Goal: Information Seeking & Learning: Learn about a topic

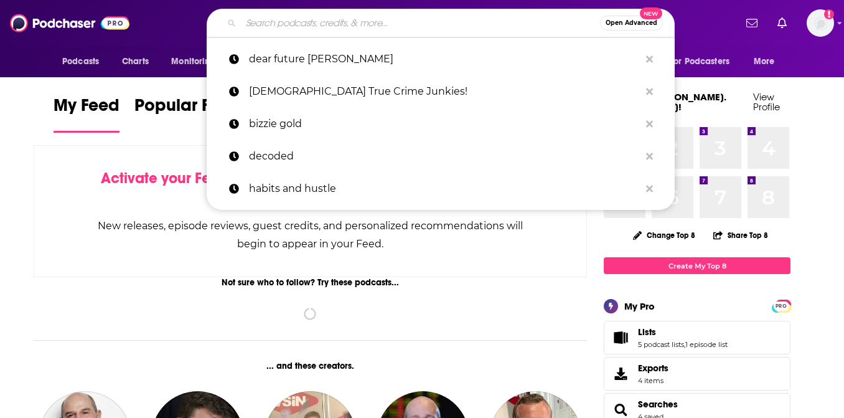
click at [369, 26] on input "Search podcasts, credits, & more..." at bounding box center [420, 23] width 359 height 20
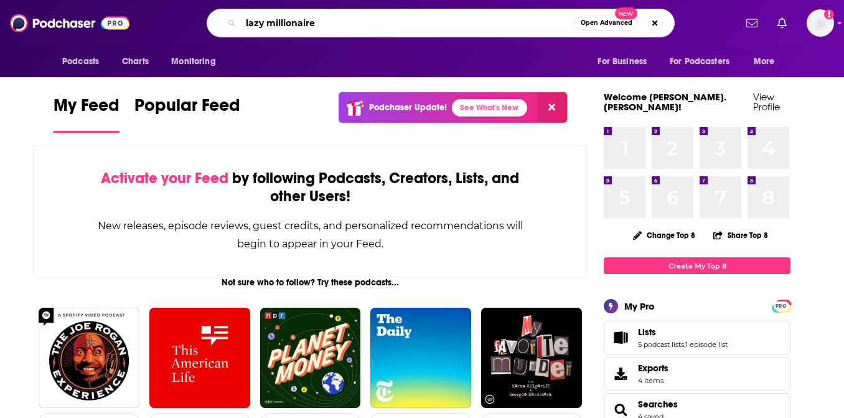
type input "lazy millionaire"
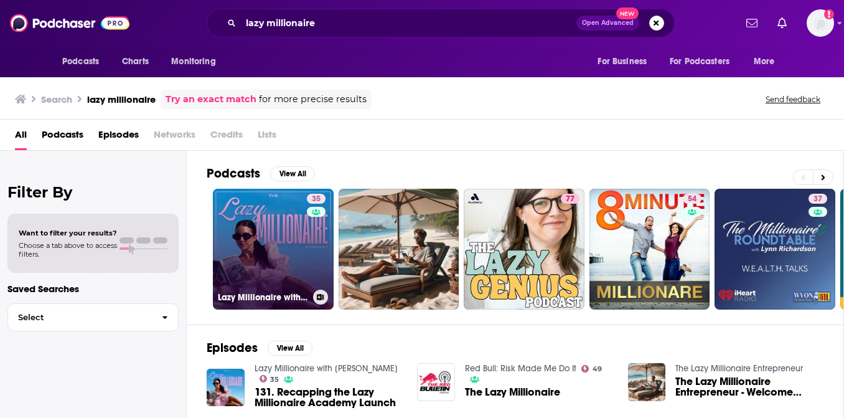
click at [277, 245] on link "35 Lazy Millionaire with [PERSON_NAME]" at bounding box center [273, 249] width 121 height 121
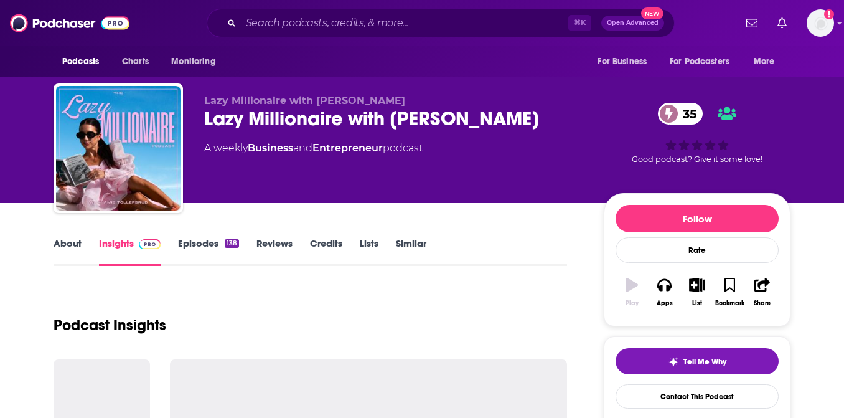
scroll to position [8, 0]
